Goal: Task Accomplishment & Management: Manage account settings

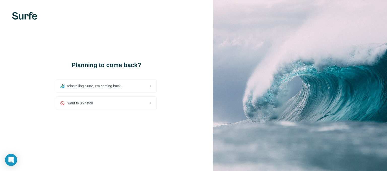
click at [116, 104] on div "🚫 I want to uninstall" at bounding box center [106, 103] width 100 height 13
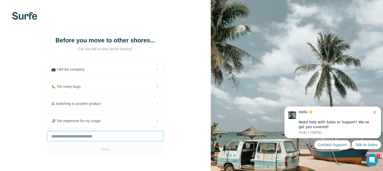
click at [98, 137] on input "text" at bounding box center [105, 136] width 116 height 10
type input "**"
click at [104, 148] on span "Send" at bounding box center [105, 149] width 8 height 5
